Goal: Find contact information: Find contact information

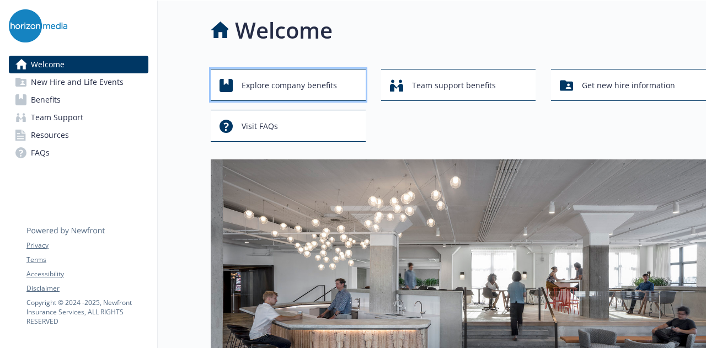
click at [309, 84] on span "Explore company benefits" at bounding box center [289, 85] width 95 height 21
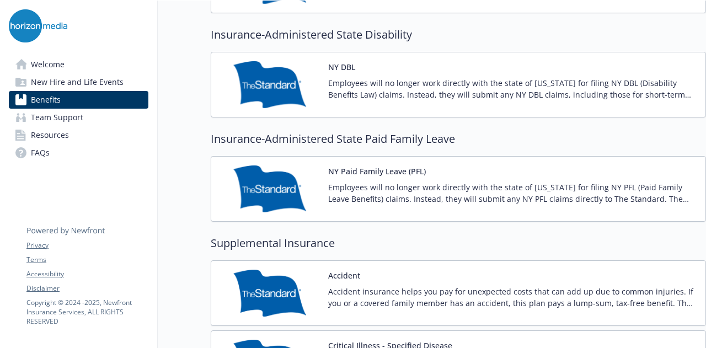
scroll to position [1213, 0]
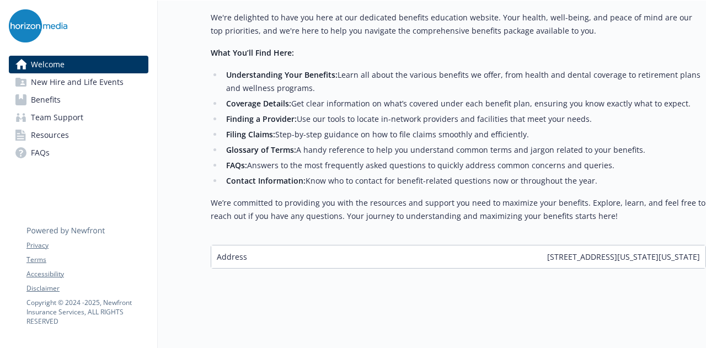
scroll to position [467, 0]
click at [56, 99] on span "Benefits" at bounding box center [46, 100] width 30 height 18
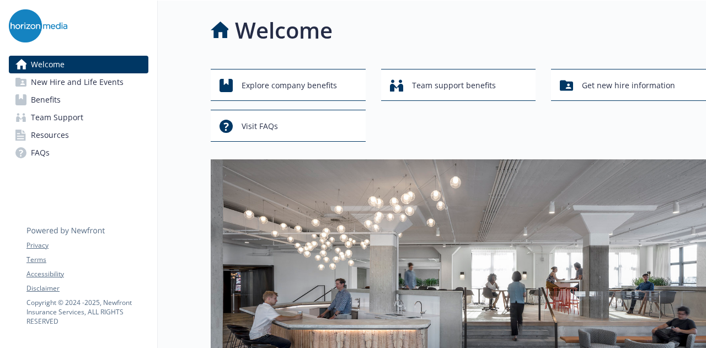
click at [78, 117] on span "Team Support" at bounding box center [57, 118] width 52 height 18
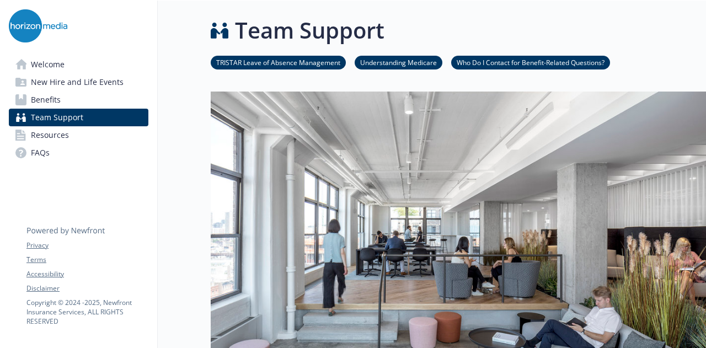
click at [580, 67] on li "Who Do I Contact for Benefit-Related Questions?" at bounding box center [530, 63] width 159 height 14
click at [580, 66] on link "Who Do I Contact for Benefit-Related Questions?" at bounding box center [530, 62] width 159 height 10
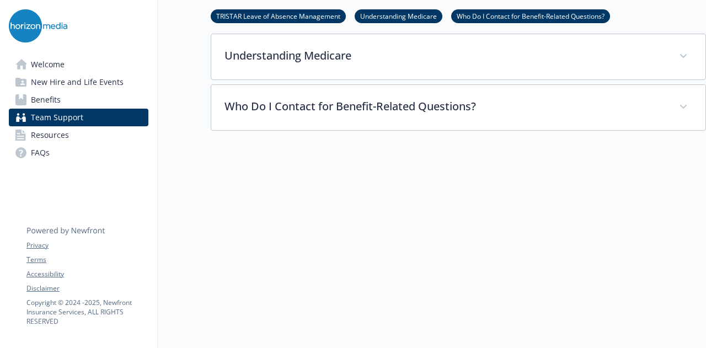
scroll to position [424, 8]
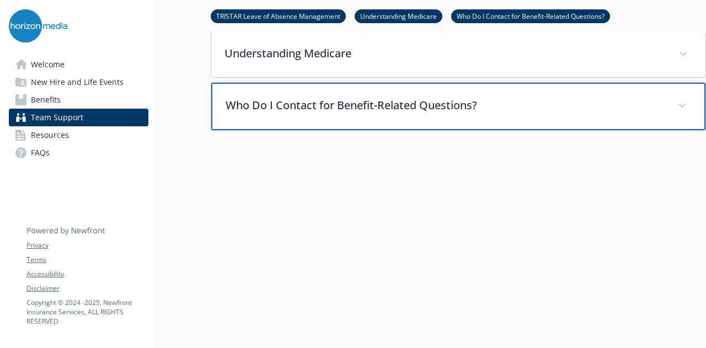
click at [456, 101] on p "Who Do I Contact for Benefit-Related Questions?" at bounding box center [445, 105] width 439 height 17
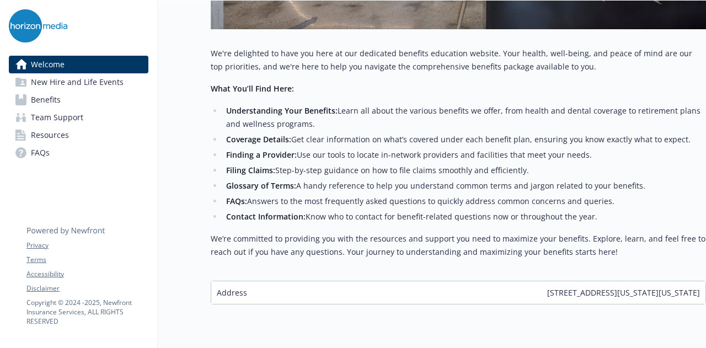
click at [45, 140] on span "Resources" at bounding box center [50, 135] width 38 height 18
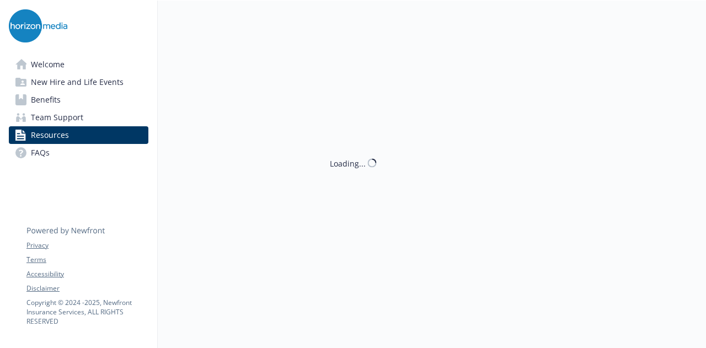
scroll to position [424, 8]
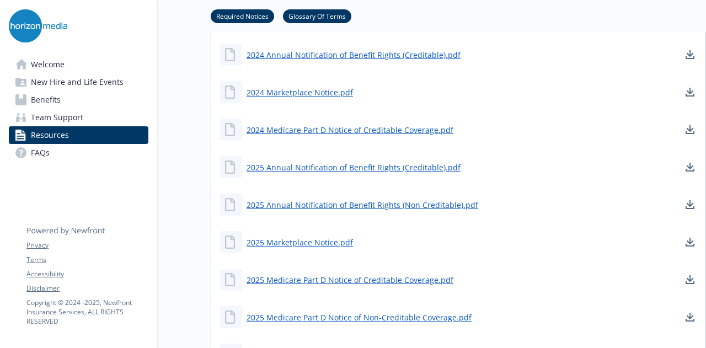
click at [40, 154] on span "FAQs" at bounding box center [40, 153] width 19 height 18
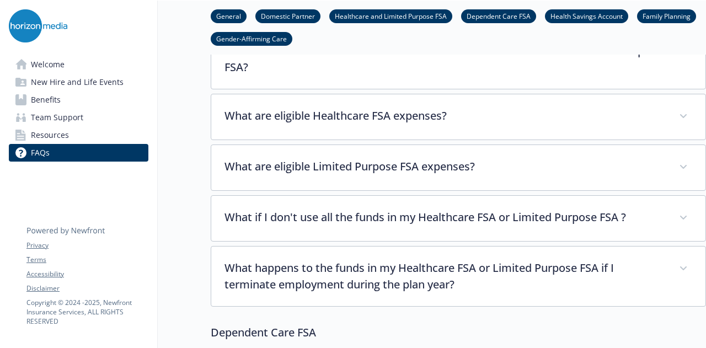
scroll to position [810, 8]
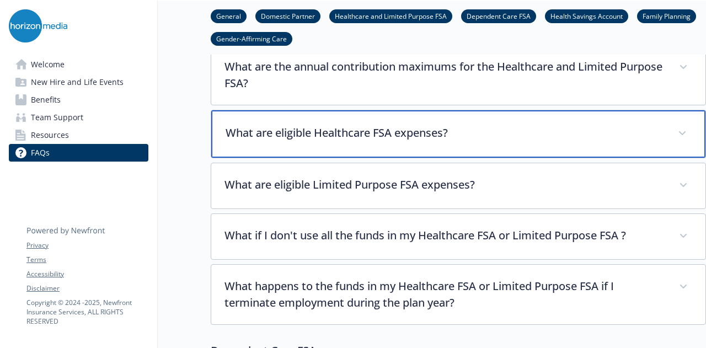
click at [440, 135] on p "What are eligible Healthcare FSA expenses?" at bounding box center [445, 133] width 439 height 17
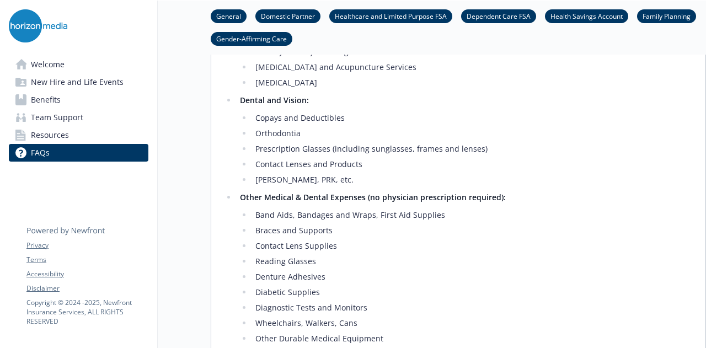
scroll to position [1085, 8]
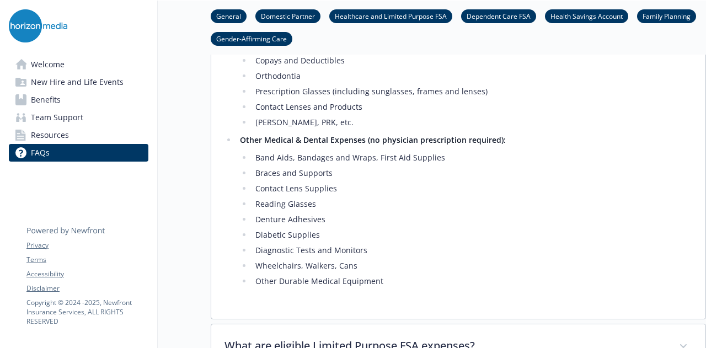
click at [46, 65] on span "Welcome" at bounding box center [48, 65] width 34 height 18
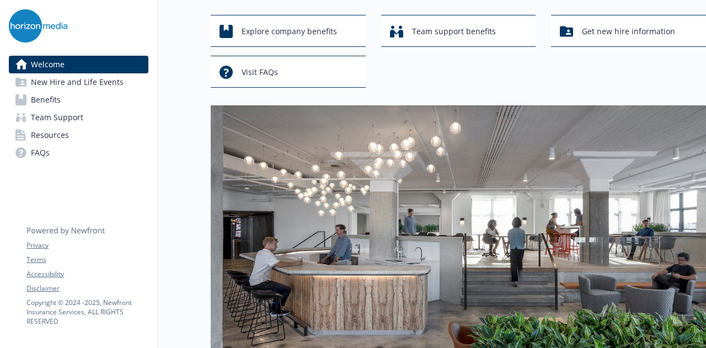
scroll to position [0, 8]
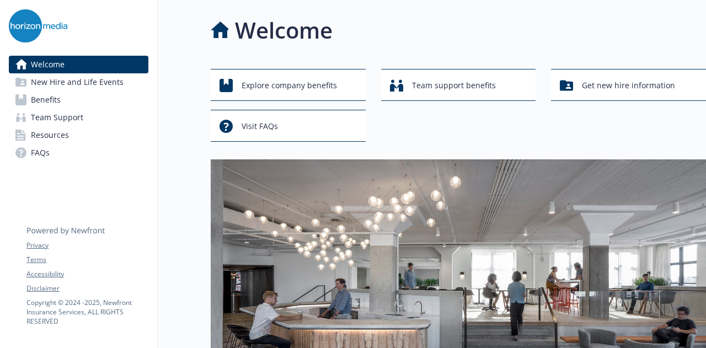
click at [32, 20] on img at bounding box center [38, 25] width 58 height 33
click at [470, 86] on span "Team support benefits" at bounding box center [454, 85] width 84 height 21
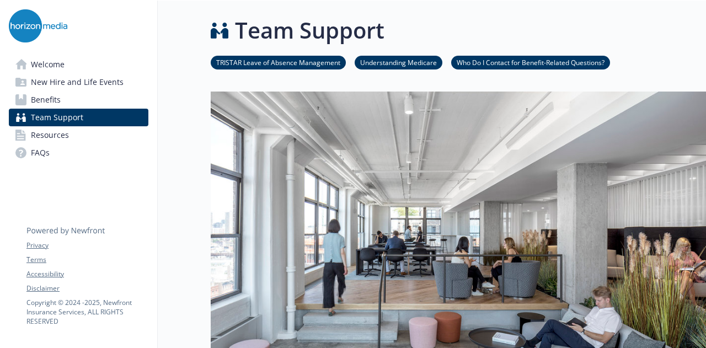
click at [499, 60] on link "Who Do I Contact for Benefit-Related Questions?" at bounding box center [530, 62] width 159 height 10
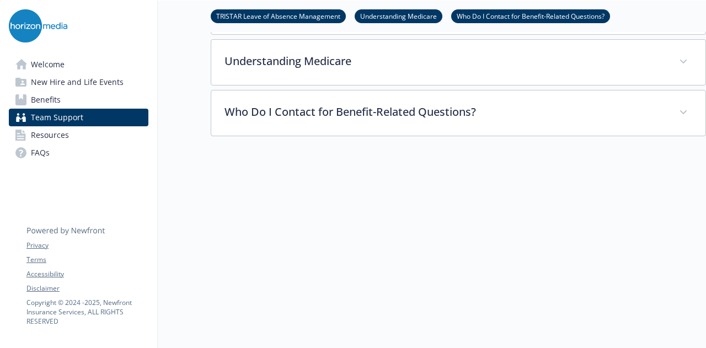
scroll to position [424, 8]
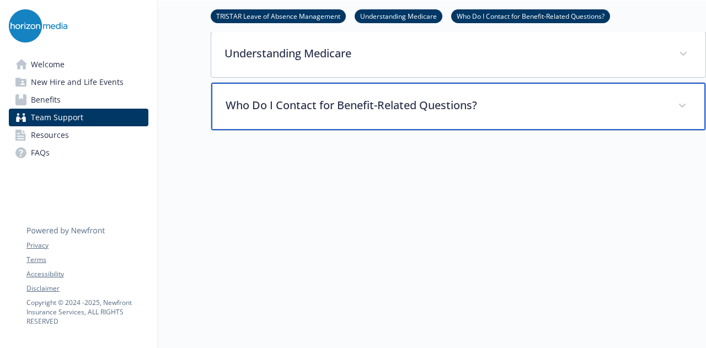
click at [371, 97] on p "Who Do I Contact for Benefit-Related Questions?" at bounding box center [445, 105] width 439 height 17
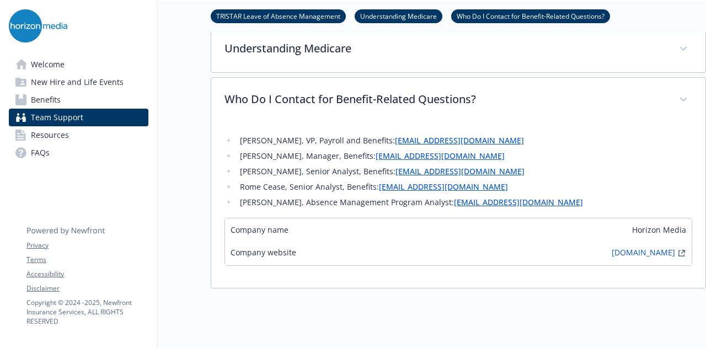
click at [400, 186] on link "[EMAIL_ADDRESS][DOMAIN_NAME]" at bounding box center [443, 186] width 129 height 10
